Goal: Navigation & Orientation: Find specific page/section

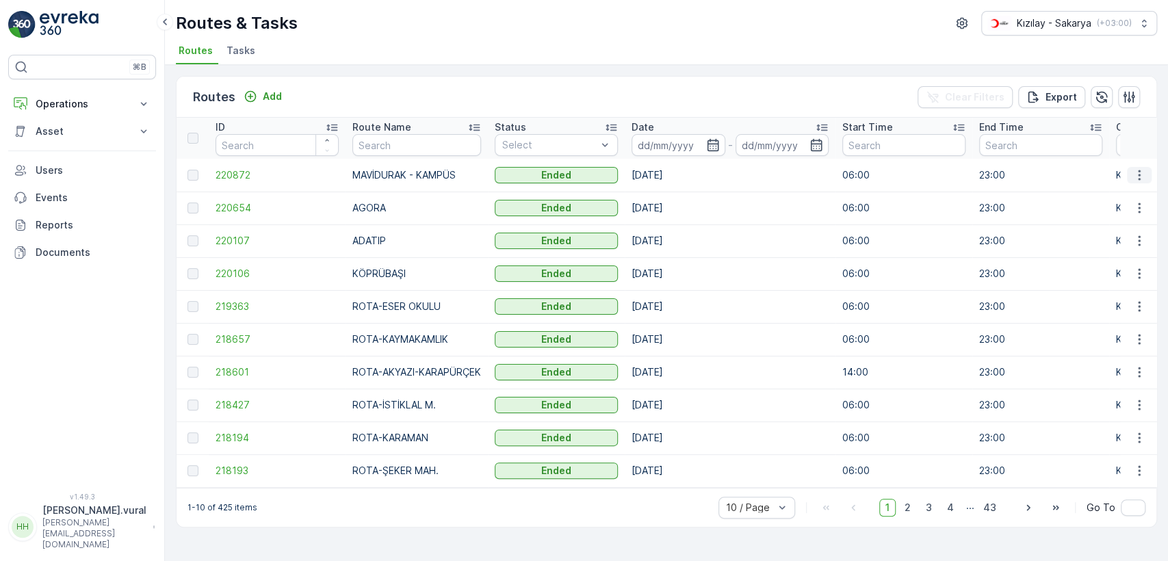
click at [1130, 171] on button "button" at bounding box center [1139, 175] width 25 height 16
click at [1122, 190] on span "See More Details" at bounding box center [1106, 196] width 79 height 14
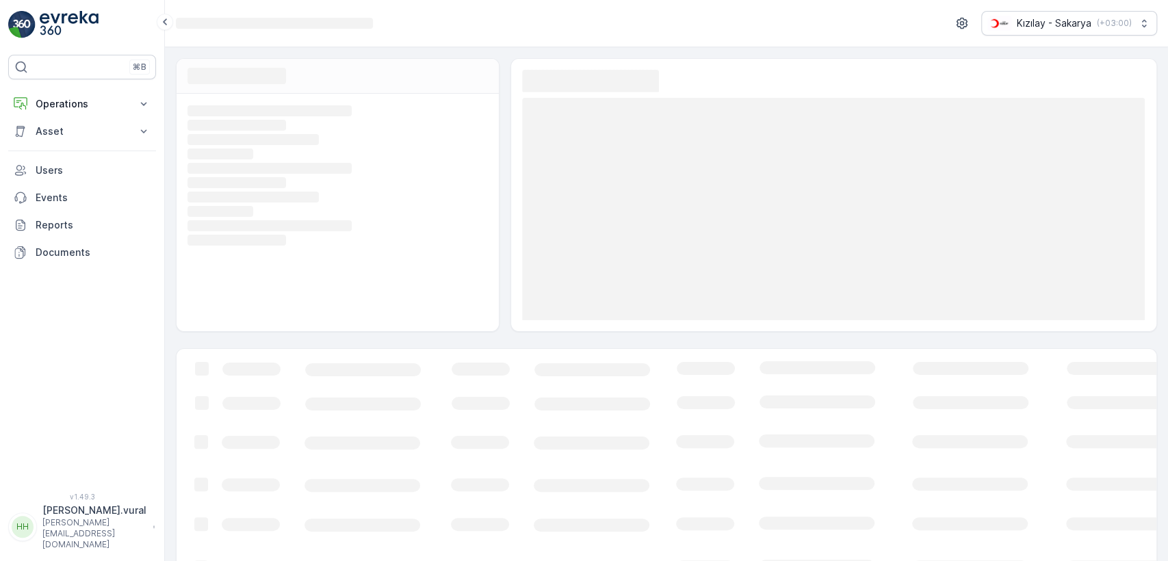
scroll to position [46, 0]
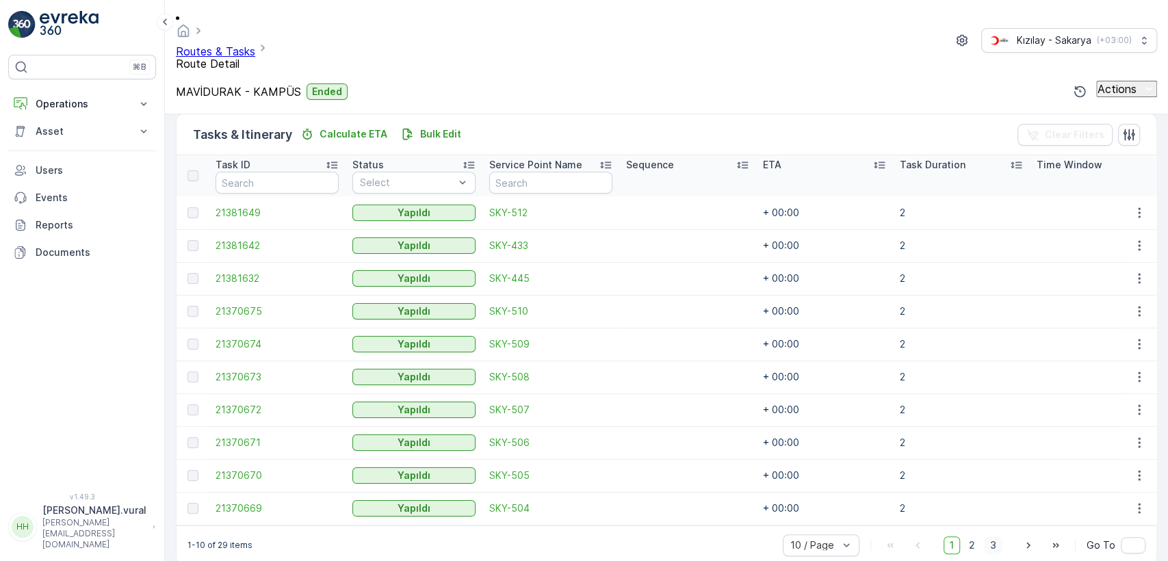
click at [989, 536] on span "3" at bounding box center [993, 545] width 18 height 18
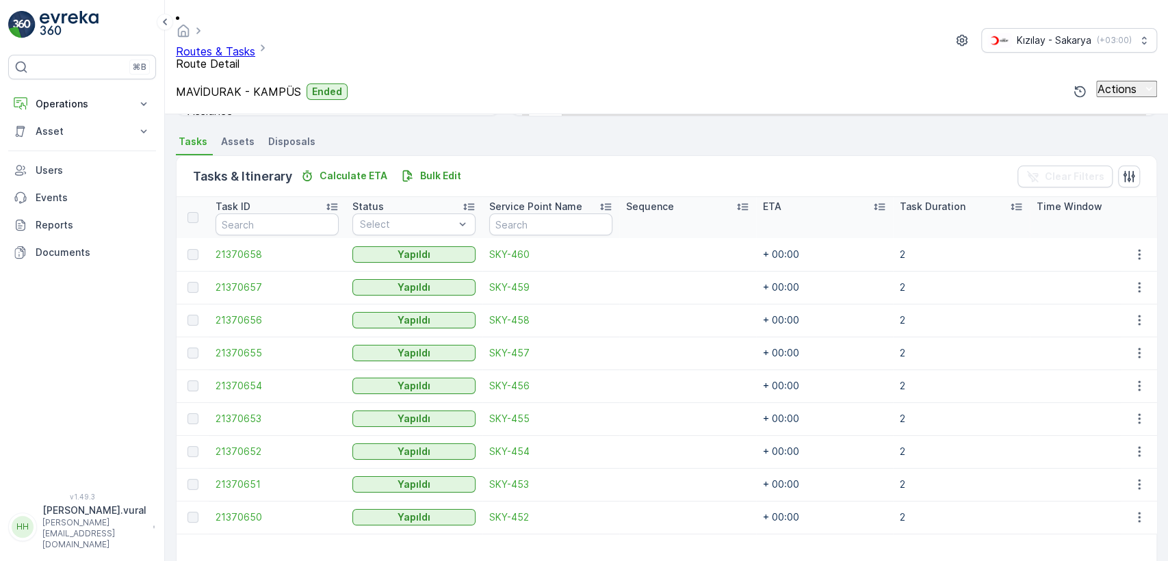
scroll to position [321, 0]
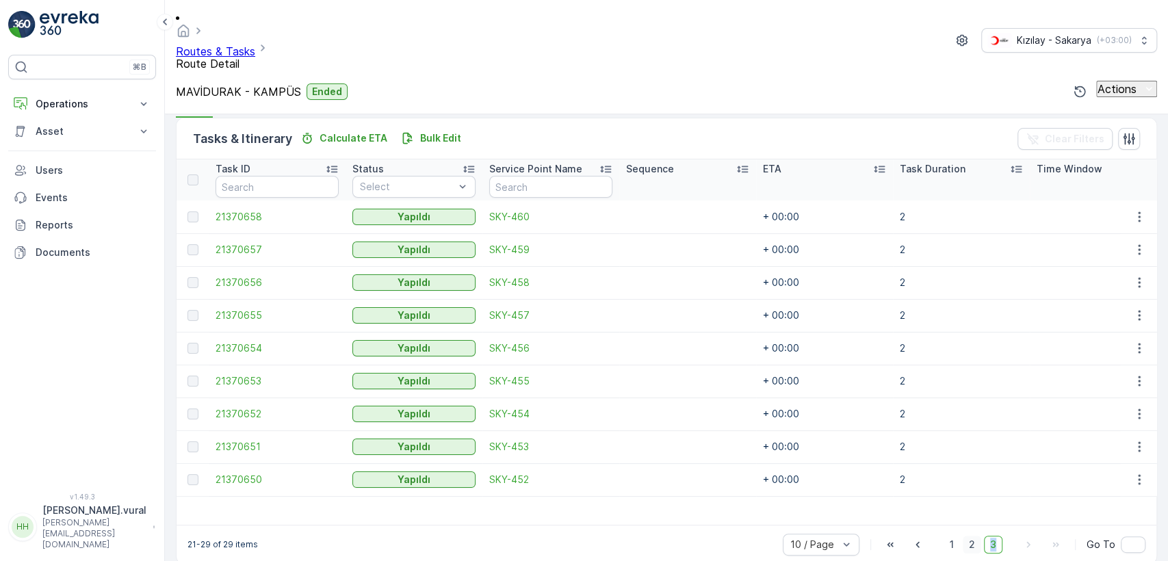
click at [963, 536] on span "2" at bounding box center [972, 545] width 18 height 18
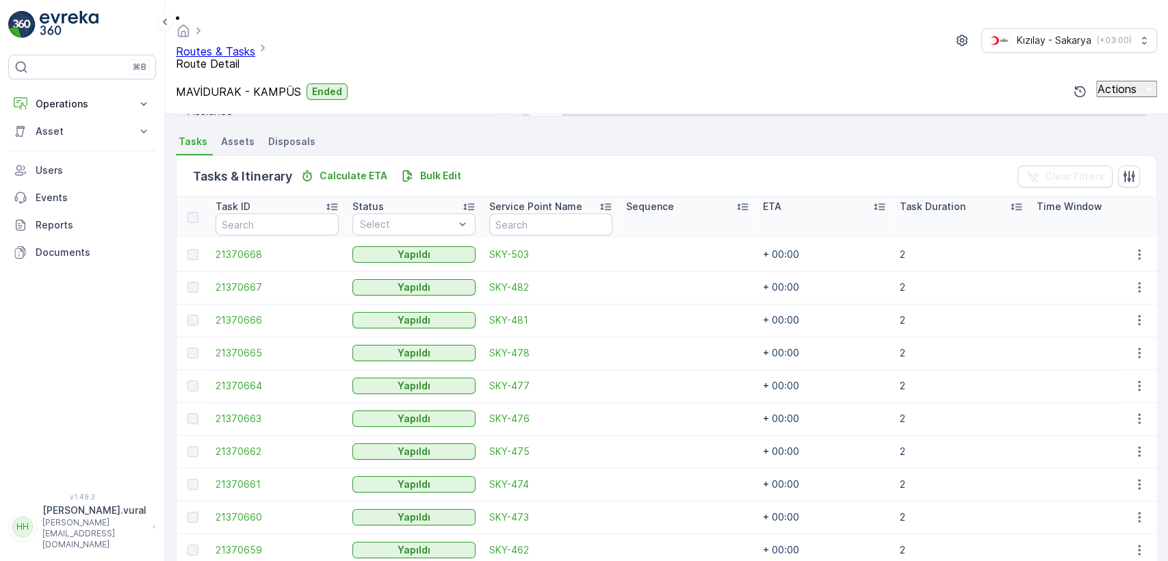
scroll to position [325, 0]
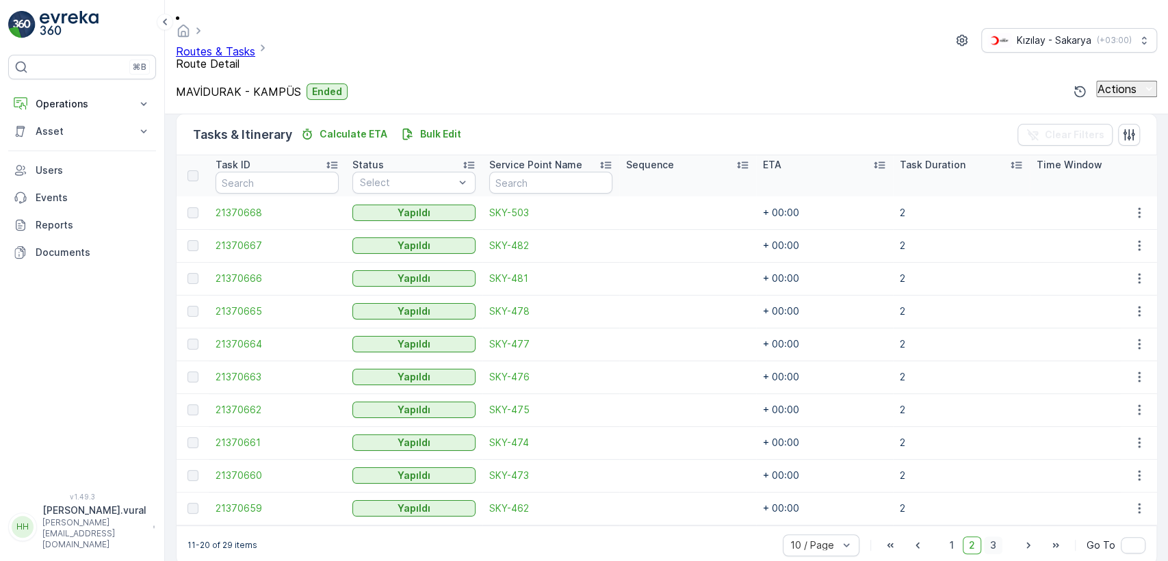
click at [992, 536] on span "3" at bounding box center [993, 545] width 18 height 18
